Goal: Task Accomplishment & Management: Use online tool/utility

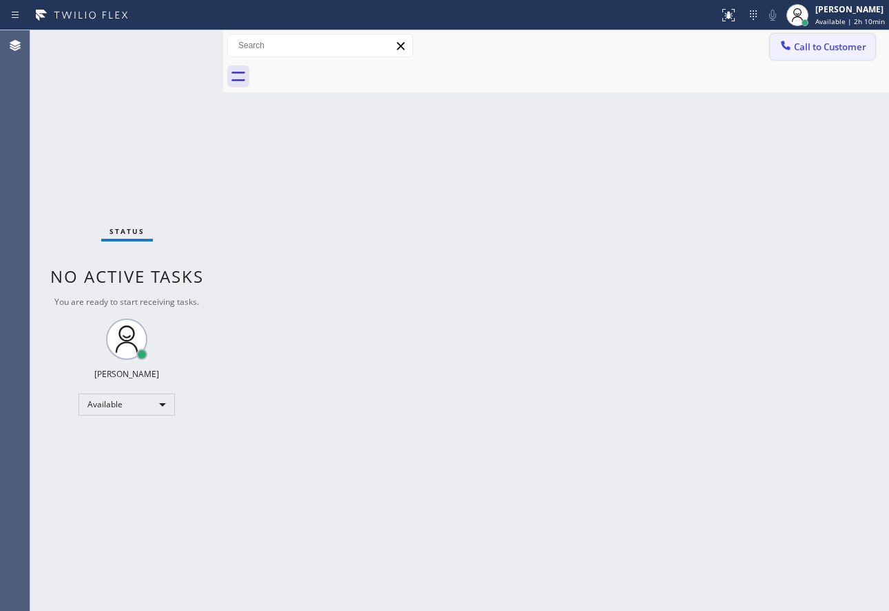
click at [825, 39] on button "Call to Customer" at bounding box center [822, 47] width 105 height 26
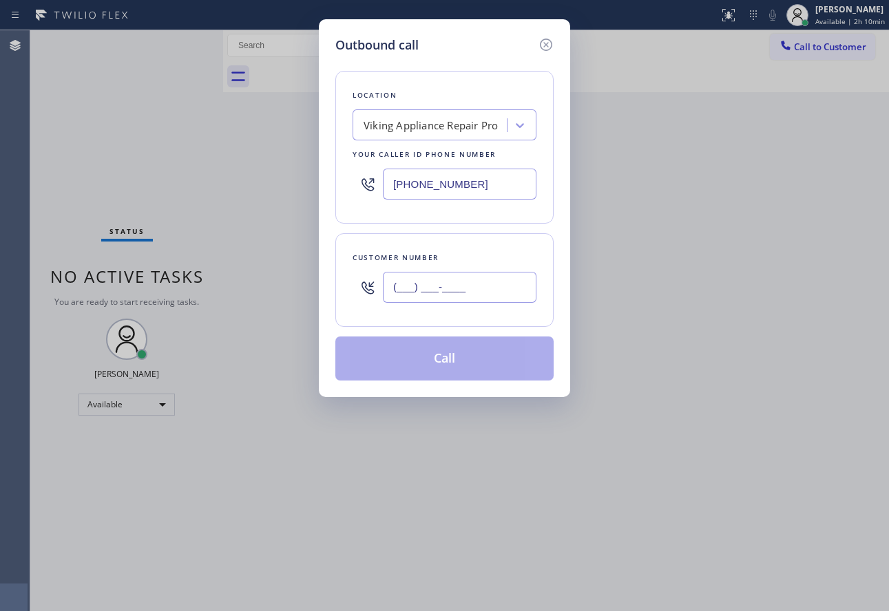
click at [440, 293] on input "(___) ___-____" at bounding box center [459, 287] width 153 height 31
paste input "847) 373-1004"
type input "[PHONE_NUMBER]"
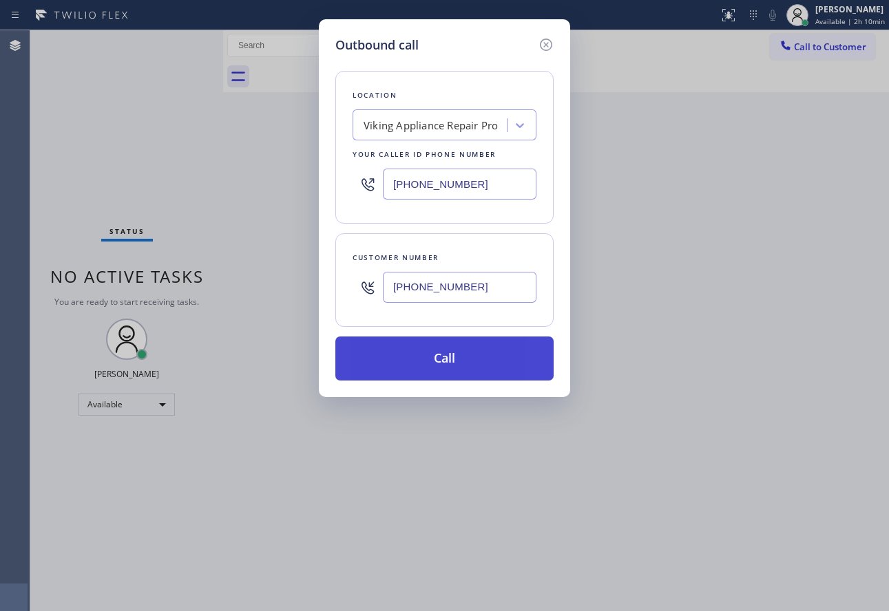
click at [433, 360] on button "Call" at bounding box center [444, 359] width 218 height 44
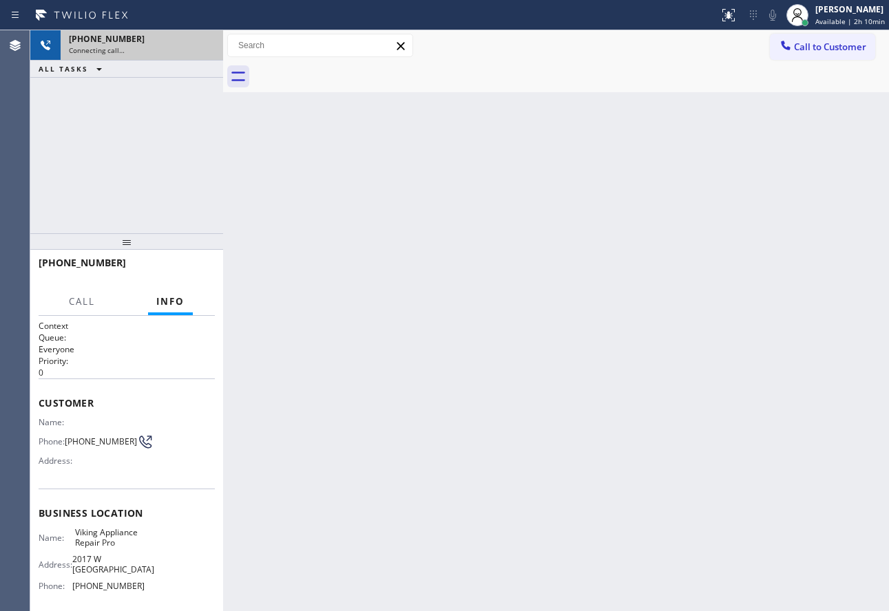
click at [203, 44] on div "[PHONE_NUMBER]" at bounding box center [142, 39] width 146 height 12
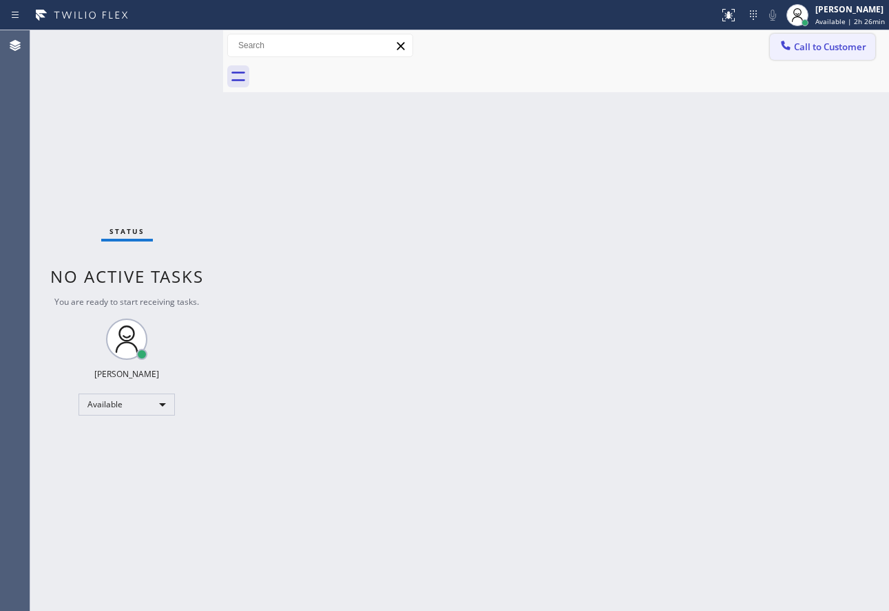
click at [817, 47] on span "Call to Customer" at bounding box center [830, 47] width 72 height 12
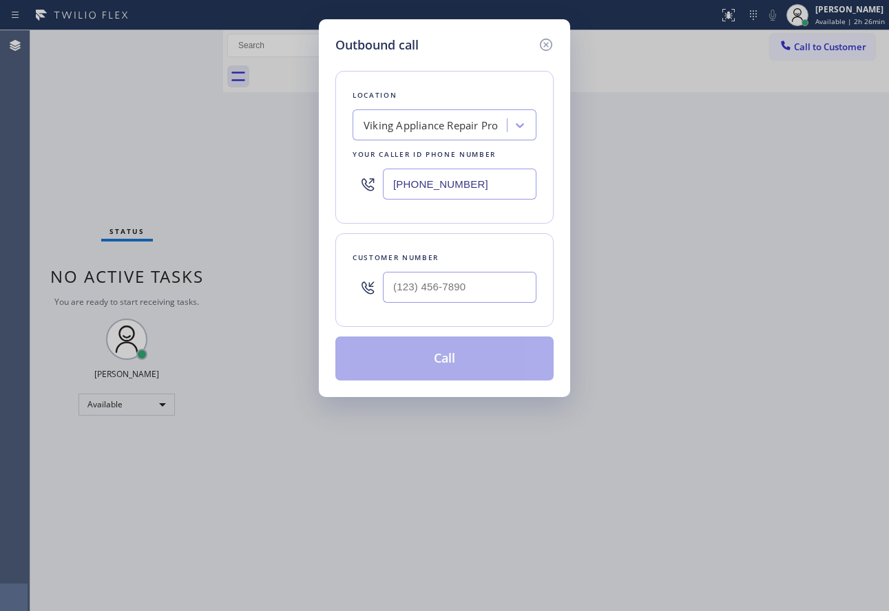
click at [472, 130] on div "Viking Appliance Repair Pro" at bounding box center [430, 126] width 134 height 16
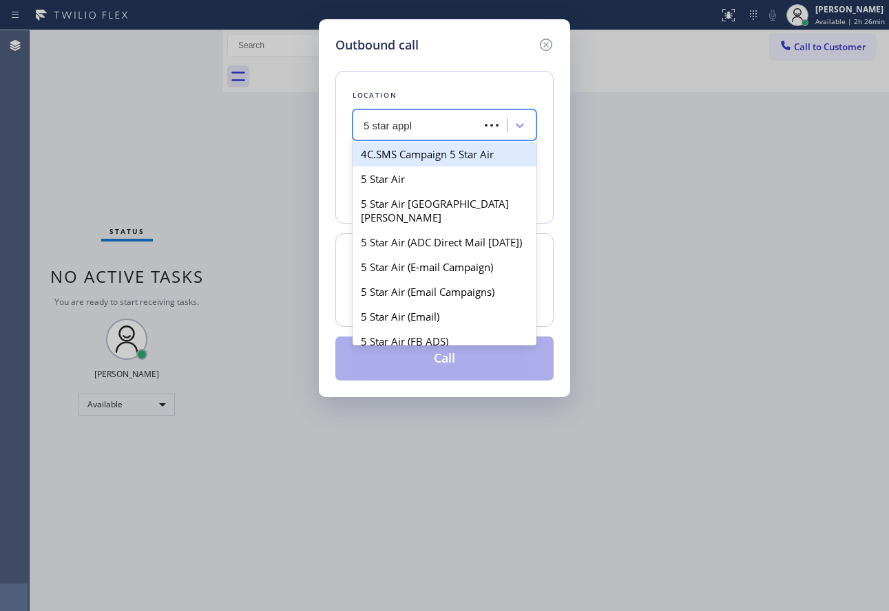
type input "5 star appli"
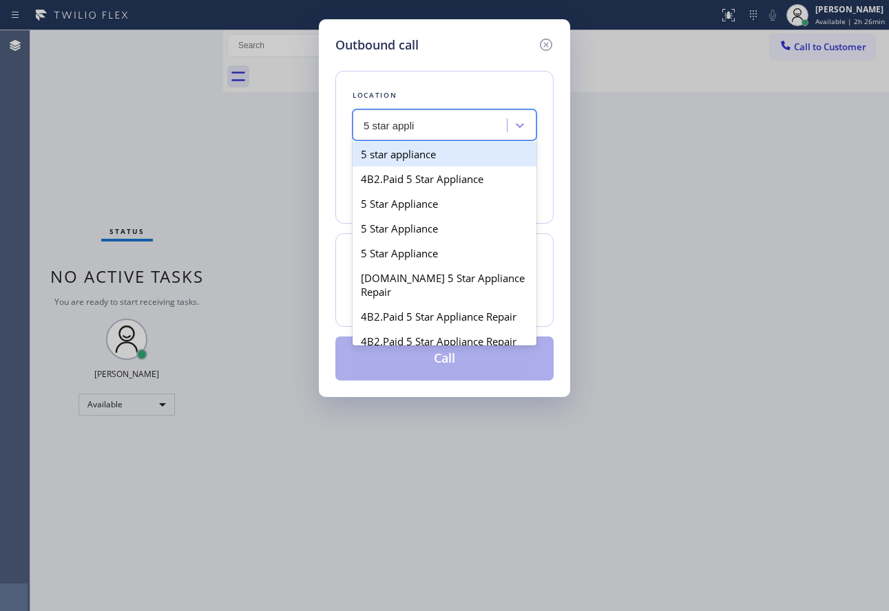
click at [441, 152] on div "5 star appliance" at bounding box center [444, 154] width 184 height 25
type input "[PHONE_NUMBER]"
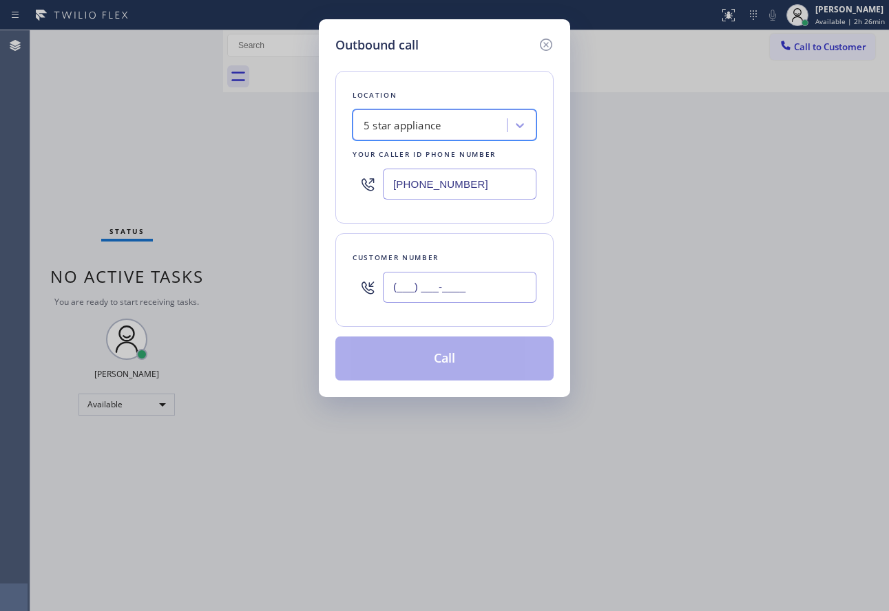
click at [447, 282] on input "(___) ___-____" at bounding box center [459, 287] width 153 height 31
paste input "802) 221-8482"
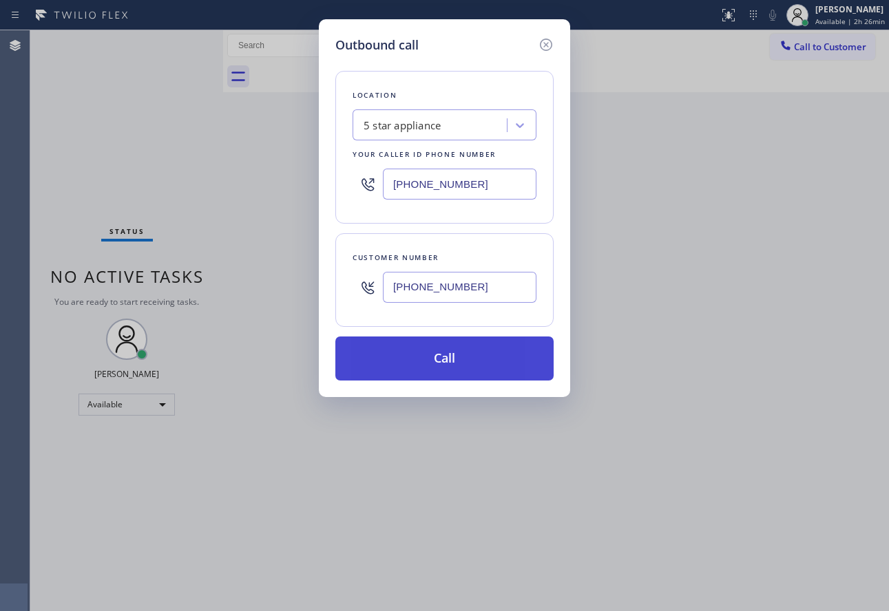
type input "[PHONE_NUMBER]"
click at [451, 363] on button "Call" at bounding box center [444, 359] width 218 height 44
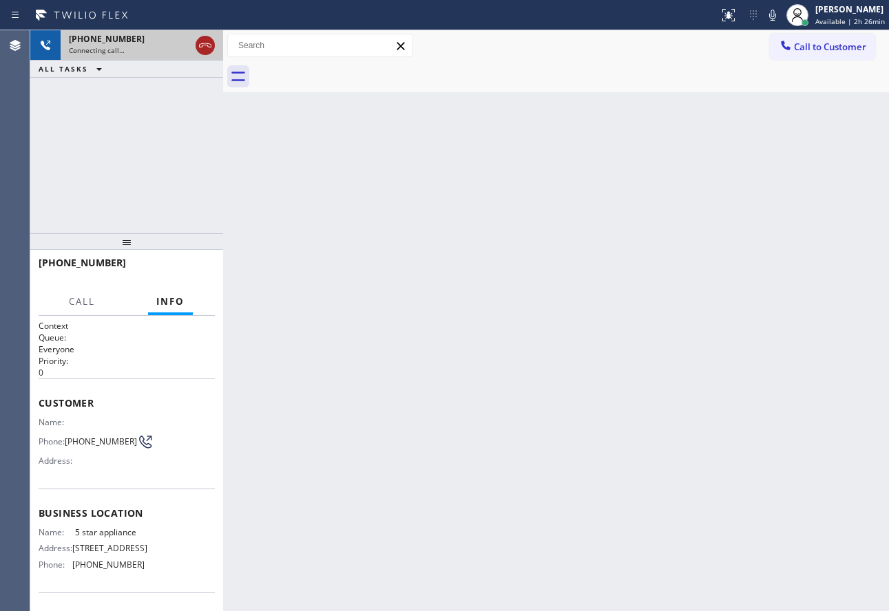
click at [206, 47] on icon at bounding box center [205, 45] width 17 height 17
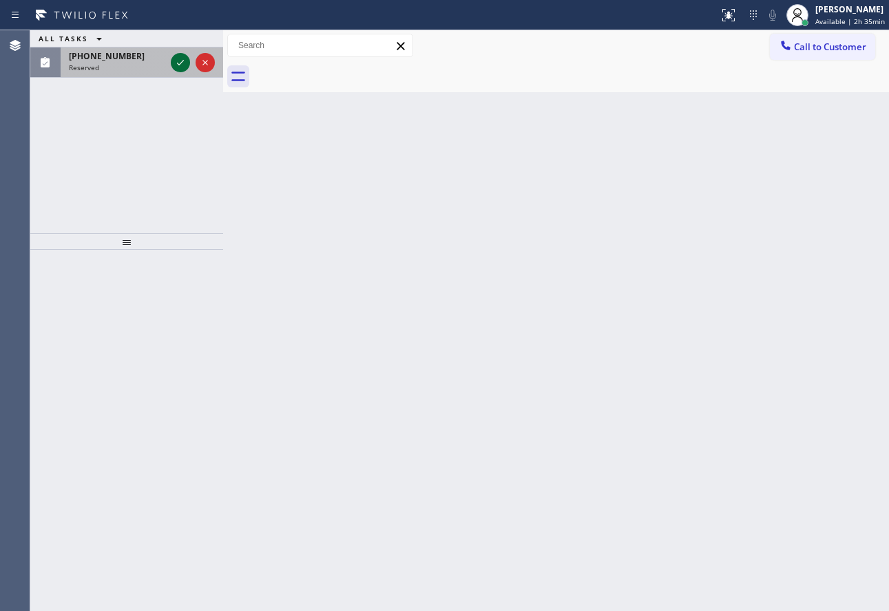
click at [177, 68] on icon at bounding box center [180, 62] width 17 height 17
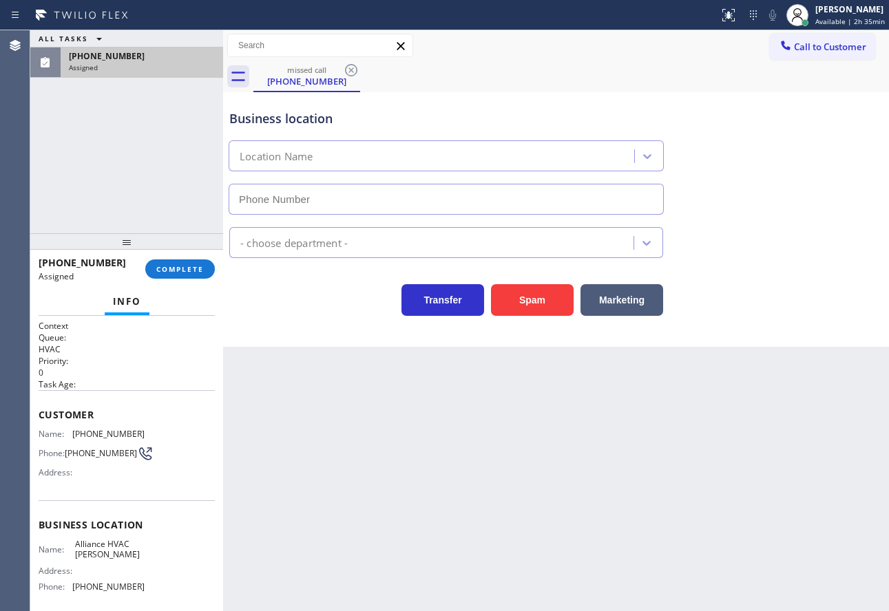
type input "[PHONE_NUMBER]"
click at [189, 270] on span "COMPLETE" at bounding box center [179, 269] width 47 height 10
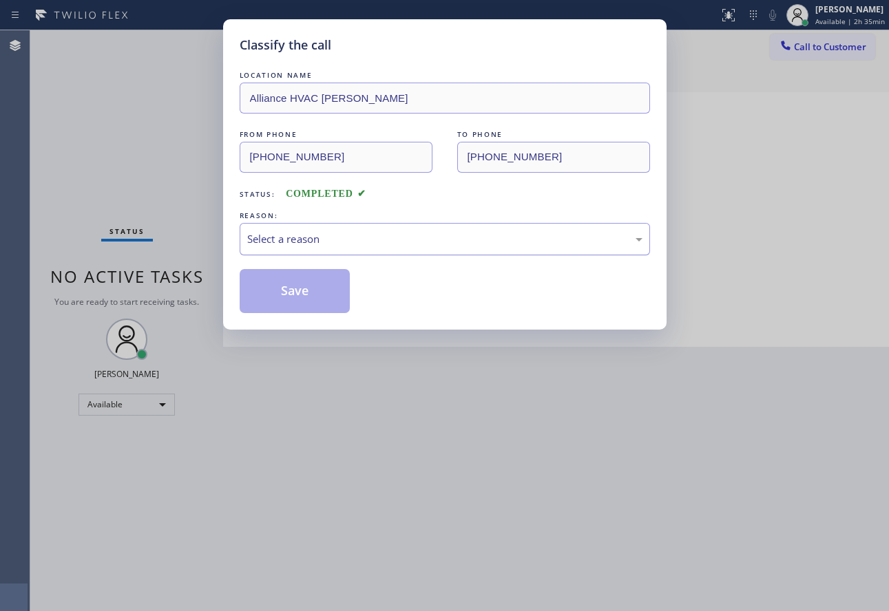
click at [403, 244] on div "Select a reason" at bounding box center [444, 239] width 395 height 16
click at [299, 290] on button "Save" at bounding box center [295, 291] width 111 height 44
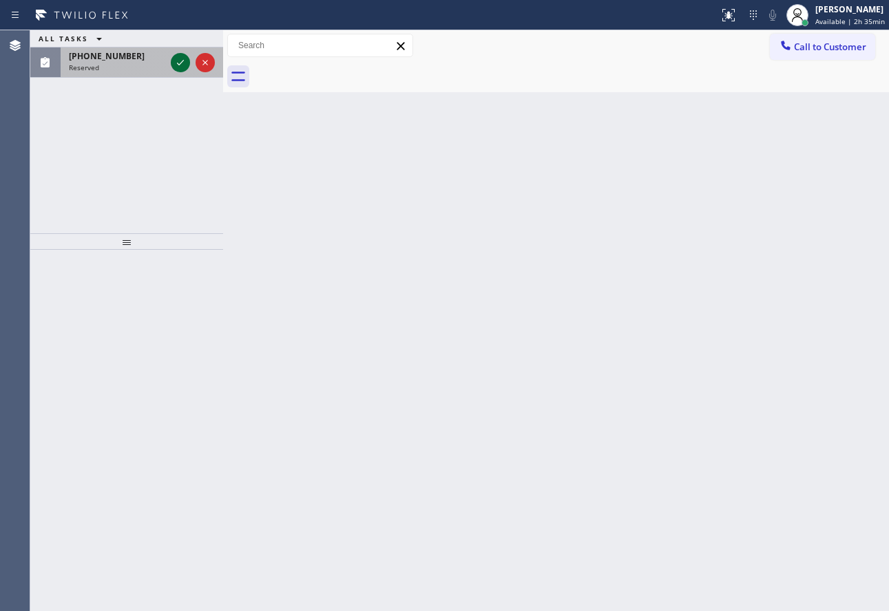
click at [182, 60] on icon at bounding box center [180, 62] width 17 height 17
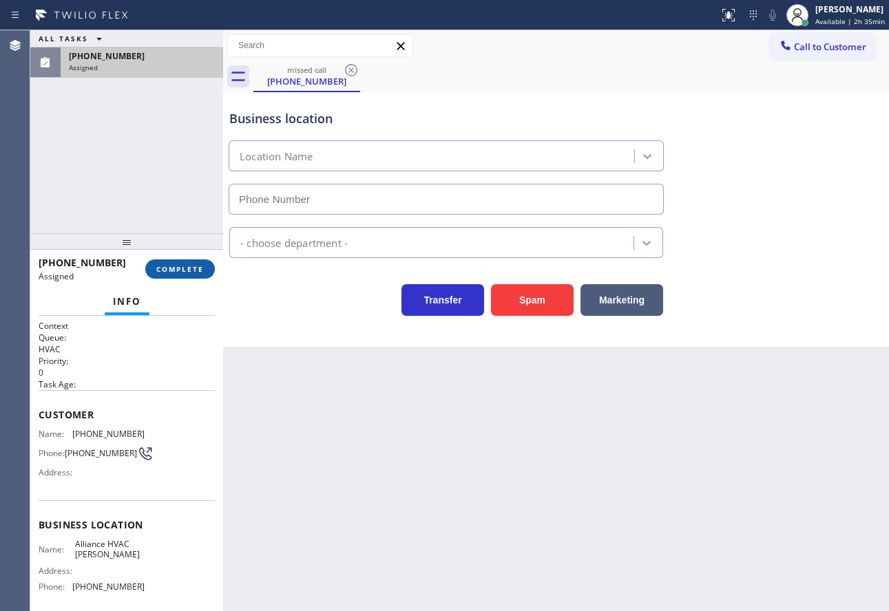
type input "[PHONE_NUMBER]"
click at [193, 273] on span "COMPLETE" at bounding box center [179, 269] width 47 height 10
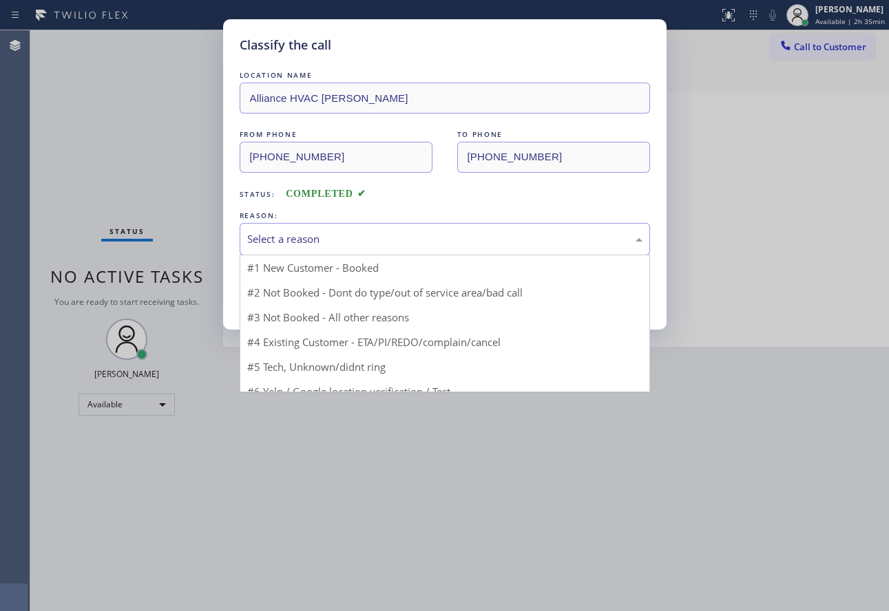
click at [303, 236] on div "Select a reason" at bounding box center [444, 239] width 395 height 16
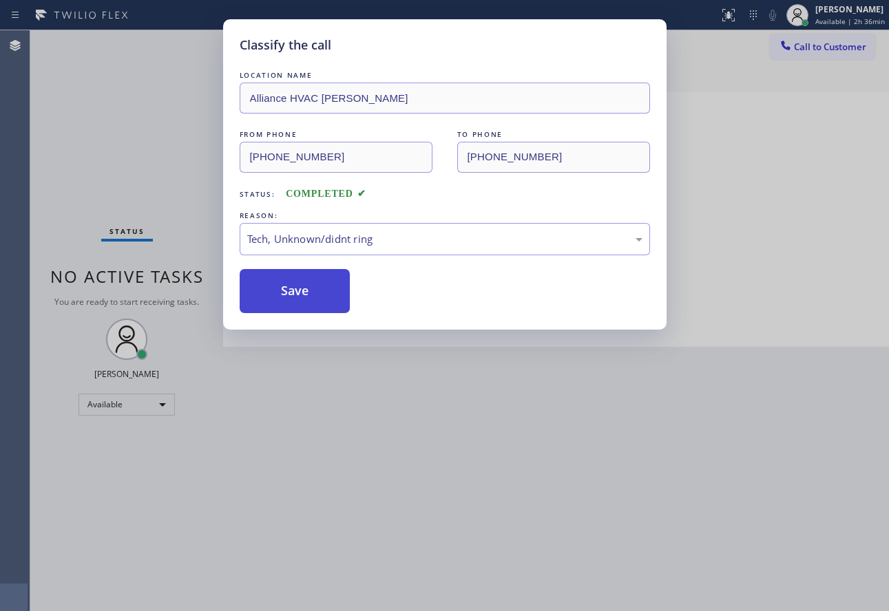
click at [295, 284] on button "Save" at bounding box center [295, 291] width 111 height 44
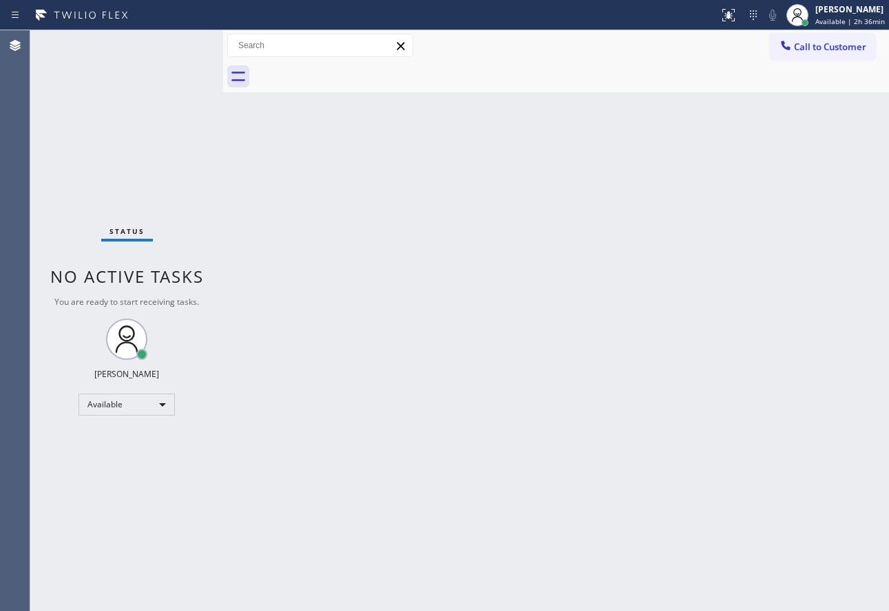
click at [492, 310] on div "Back to Dashboard Change Sender ID Customers Technicians Select a contact Outbo…" at bounding box center [556, 320] width 666 height 581
click at [405, 363] on div "Back to Dashboard Change Sender ID Customers Technicians Select a contact Outbo…" at bounding box center [556, 320] width 666 height 581
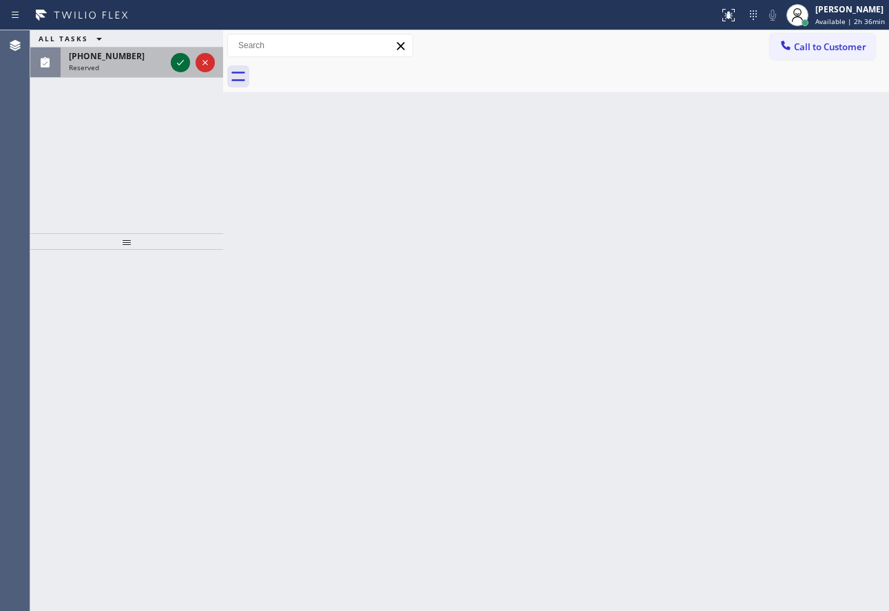
click at [182, 65] on icon at bounding box center [180, 62] width 17 height 17
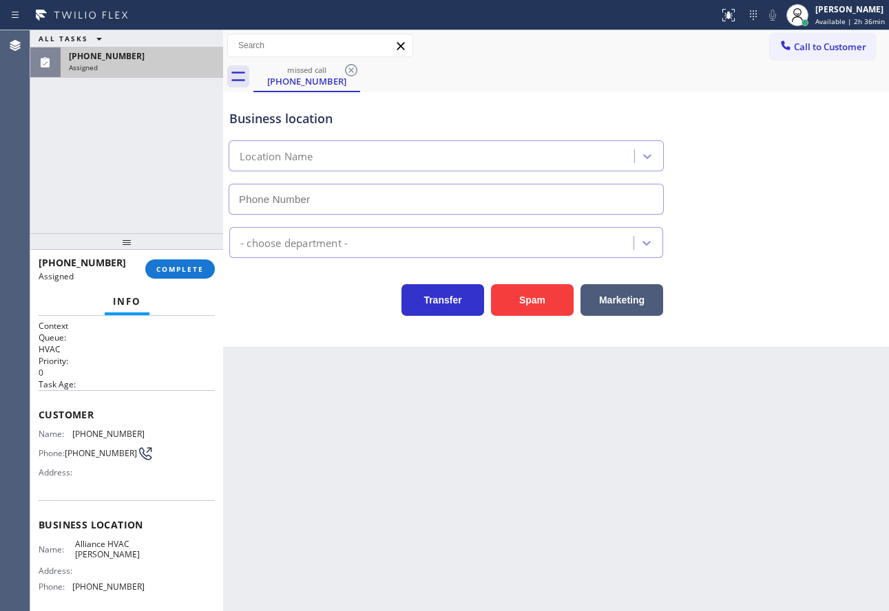
type input "[PHONE_NUMBER]"
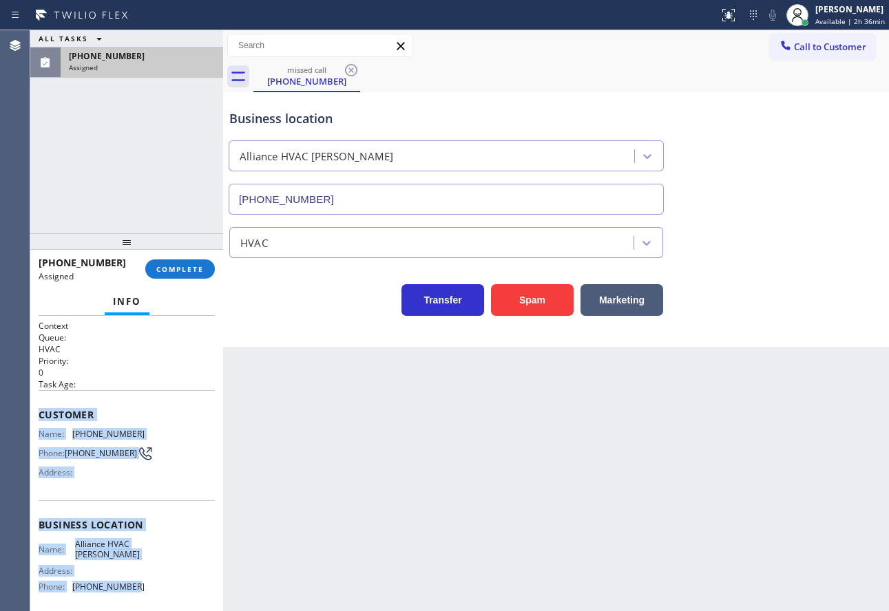
scroll to position [17, 0]
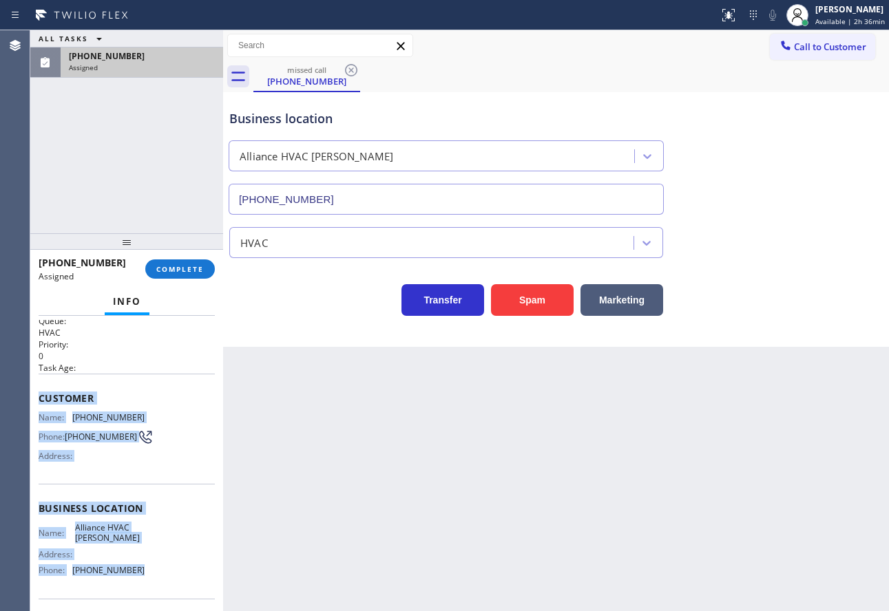
drag, startPoint x: 36, startPoint y: 407, endPoint x: 139, endPoint y: 573, distance: 194.4
click at [139, 573] on div "Context Queue: HVAC Priority: 0 Task Age: Customer Name: [PHONE_NUMBER] Phone: …" at bounding box center [126, 463] width 193 height 295
copy div "Customer Name: [PHONE_NUMBER] Phone: [PHONE_NUMBER] Address: Business location …"
click at [199, 271] on span "COMPLETE" at bounding box center [179, 269] width 47 height 10
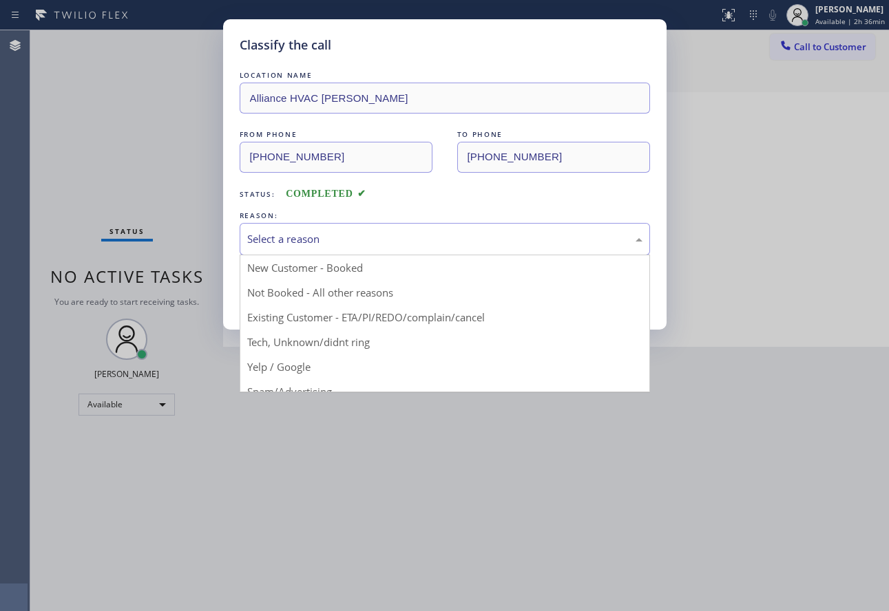
click at [329, 235] on div "Select a reason" at bounding box center [444, 239] width 395 height 16
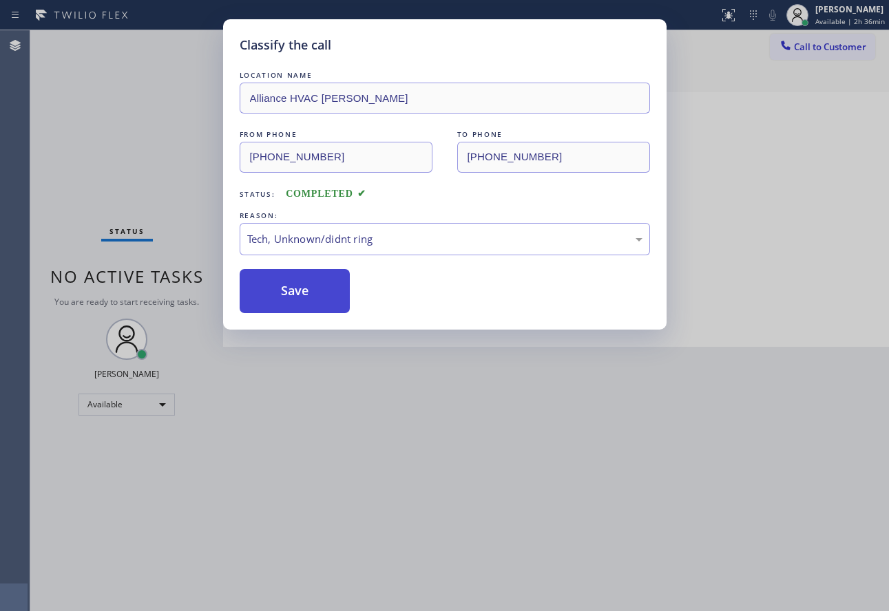
click at [311, 299] on button "Save" at bounding box center [295, 291] width 111 height 44
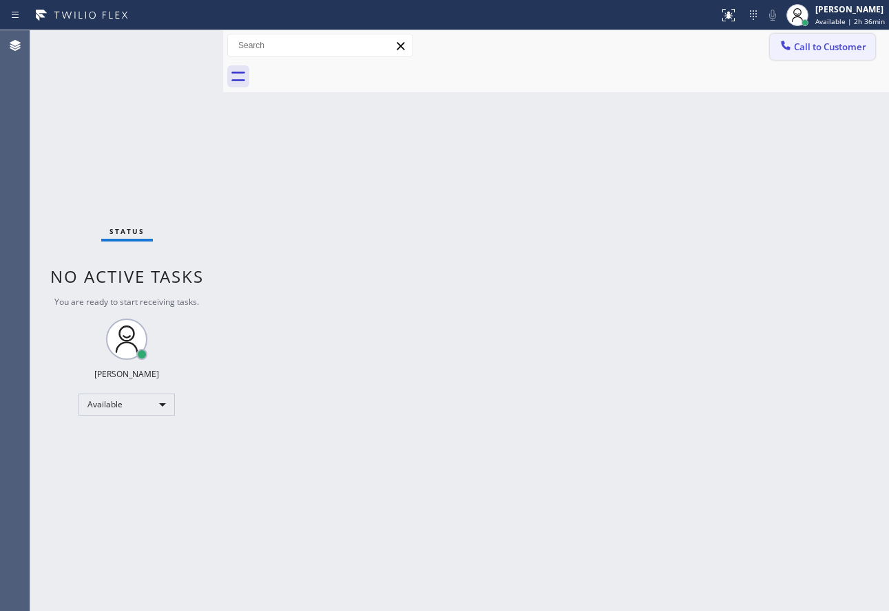
click at [824, 45] on span "Call to Customer" at bounding box center [830, 47] width 72 height 12
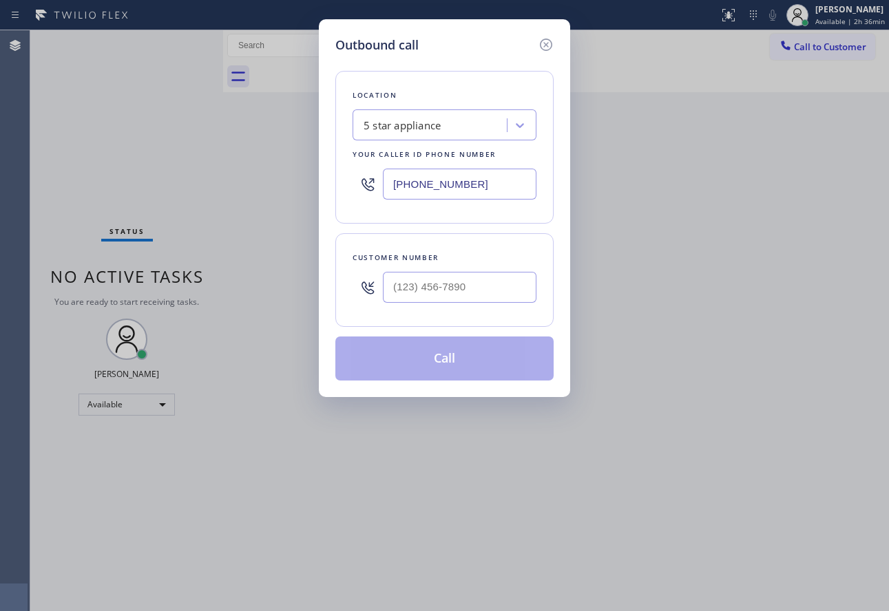
drag, startPoint x: 448, startPoint y: 306, endPoint x: 443, endPoint y: 294, distance: 12.7
click at [446, 302] on div at bounding box center [459, 287] width 153 height 45
click at [443, 290] on input "(___) ___-____" at bounding box center [459, 287] width 153 height 31
paste input "519) 477-0951"
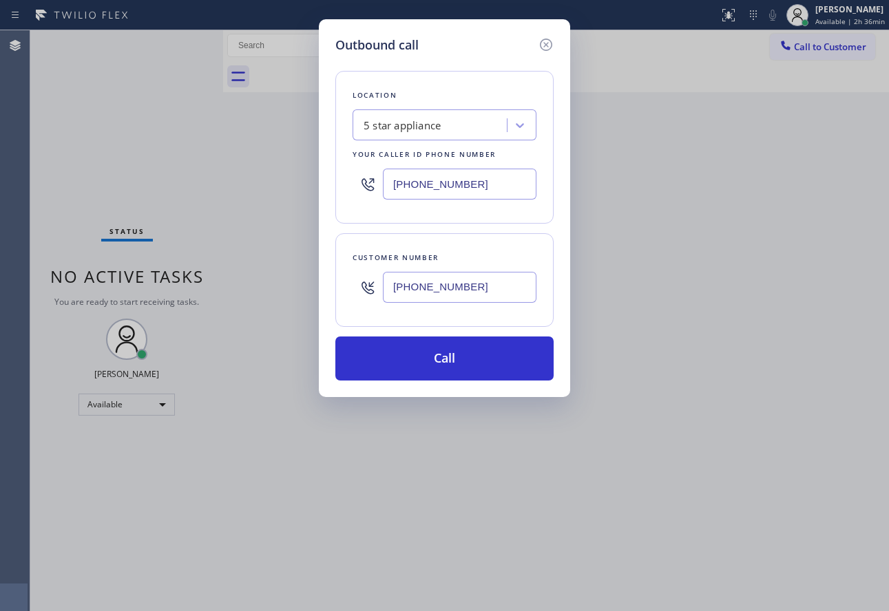
type input "[PHONE_NUMBER]"
drag, startPoint x: 484, startPoint y: 184, endPoint x: 312, endPoint y: 182, distance: 171.4
click at [312, 182] on div "Outbound call Location 5 star appliance Your caller id phone number [PHONE_NUMB…" at bounding box center [444, 305] width 889 height 611
paste input "516) 788-7577"
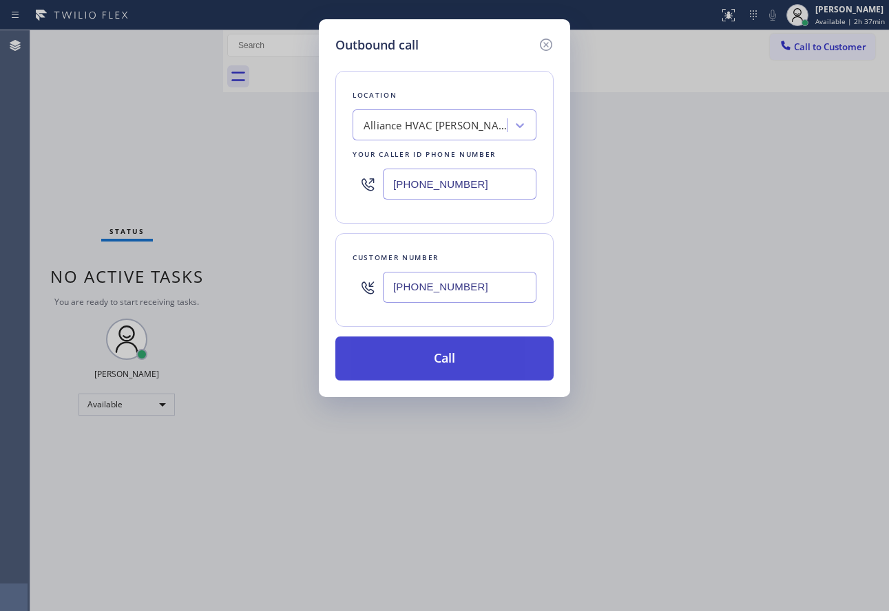
type input "[PHONE_NUMBER]"
click at [469, 360] on button "Call" at bounding box center [444, 359] width 218 height 44
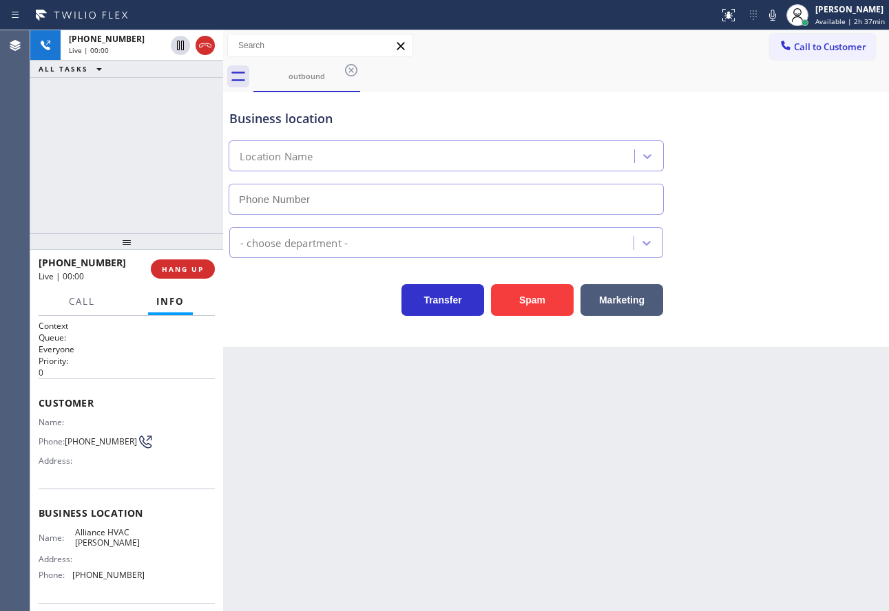
type input "[PHONE_NUMBER]"
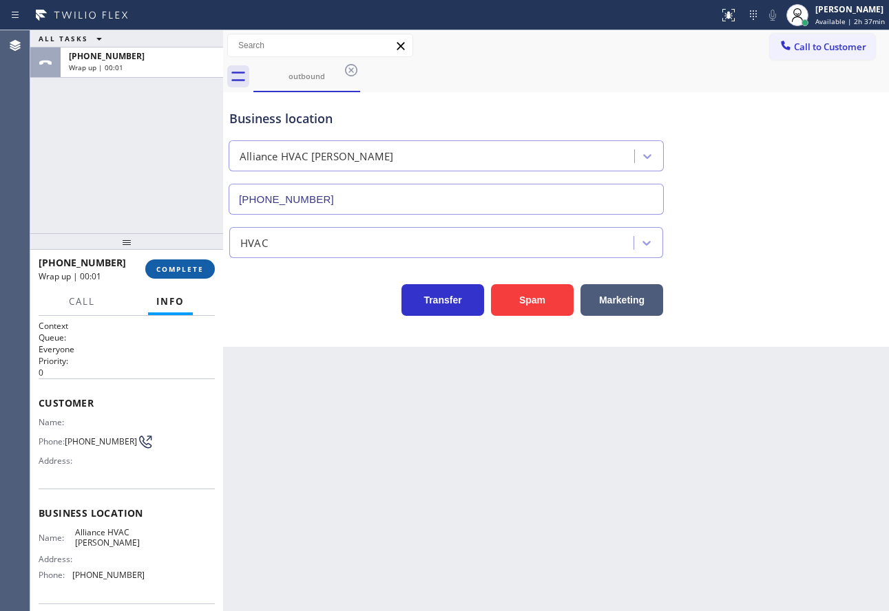
click at [200, 273] on span "COMPLETE" at bounding box center [179, 269] width 47 height 10
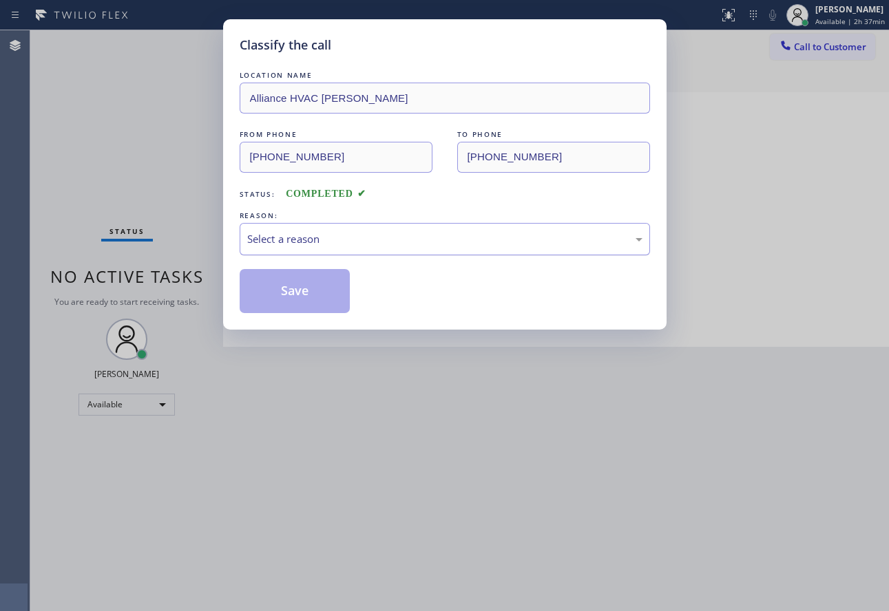
click at [327, 229] on div "Select a reason" at bounding box center [445, 239] width 410 height 32
click at [284, 296] on button "Save" at bounding box center [295, 291] width 111 height 44
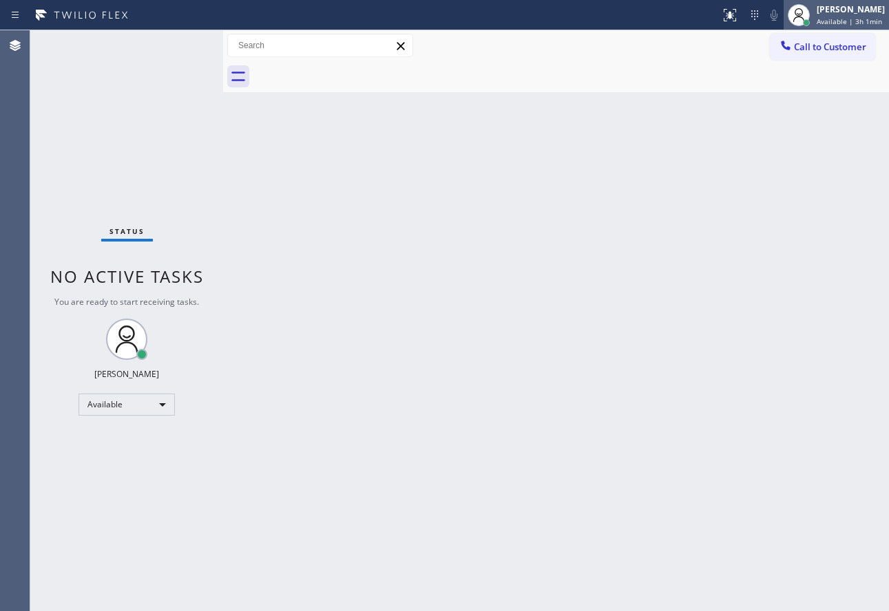
click at [832, 15] on div "[PERSON_NAME] Available | 3h 1min" at bounding box center [851, 15] width 75 height 24
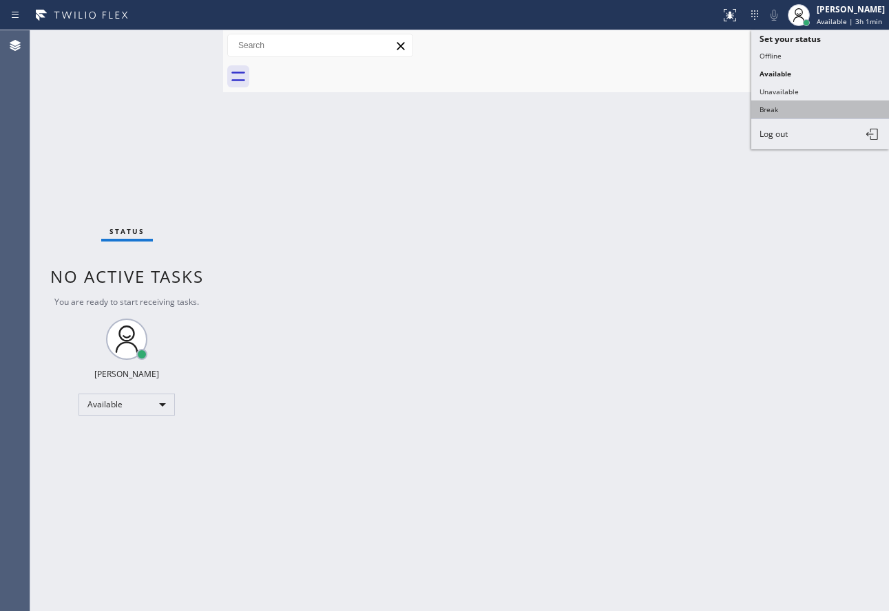
click at [782, 110] on button "Break" at bounding box center [820, 109] width 138 height 18
